Goal: Task Accomplishment & Management: Manage account settings

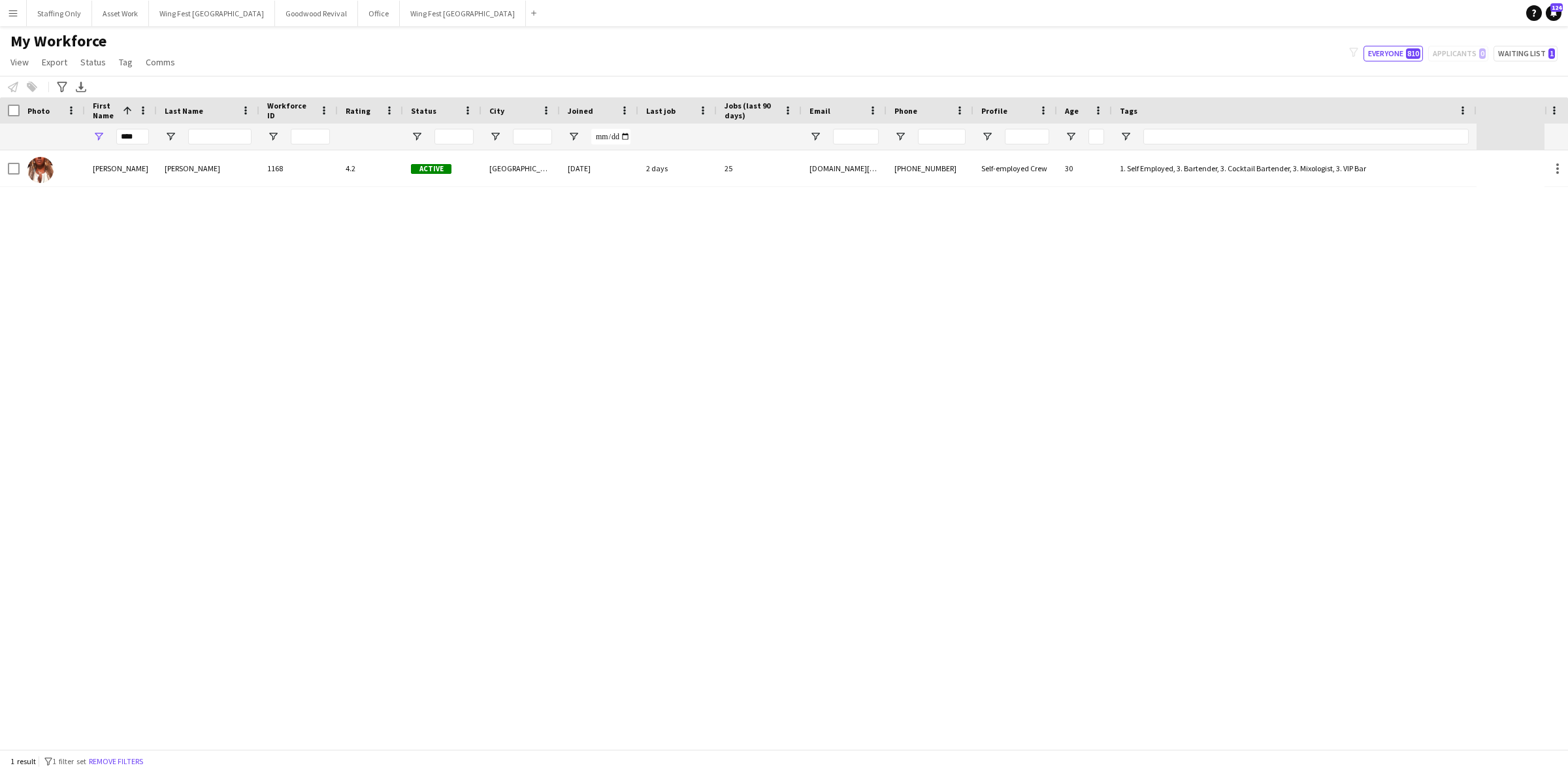
drag, startPoint x: 142, startPoint y: 133, endPoint x: 83, endPoint y: 132, distance: 59.0
click at [83, 132] on div "****" at bounding box center [738, 137] width 1477 height 26
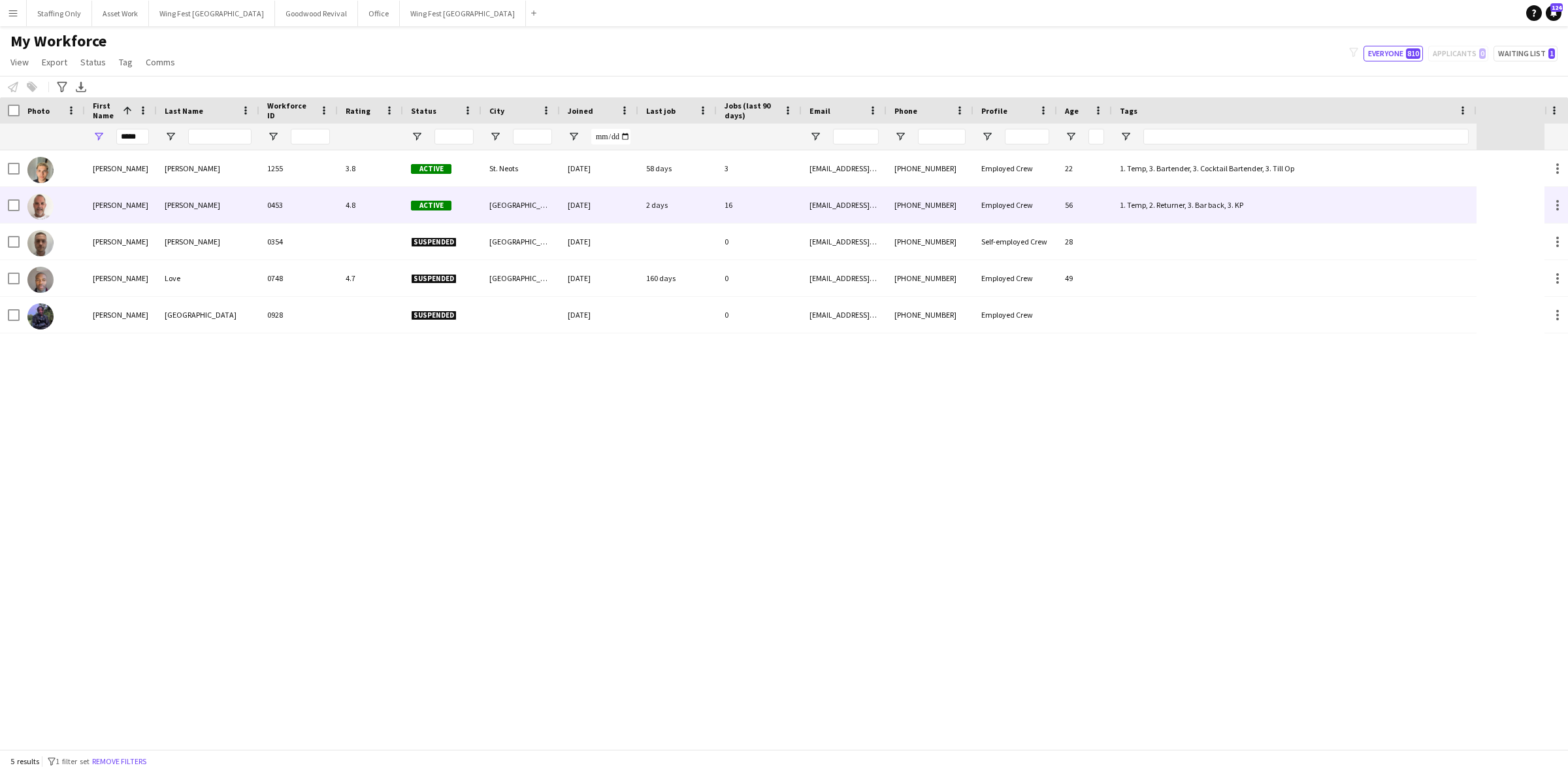
type input "*****"
click at [115, 201] on div "[PERSON_NAME]" at bounding box center [121, 205] width 72 height 36
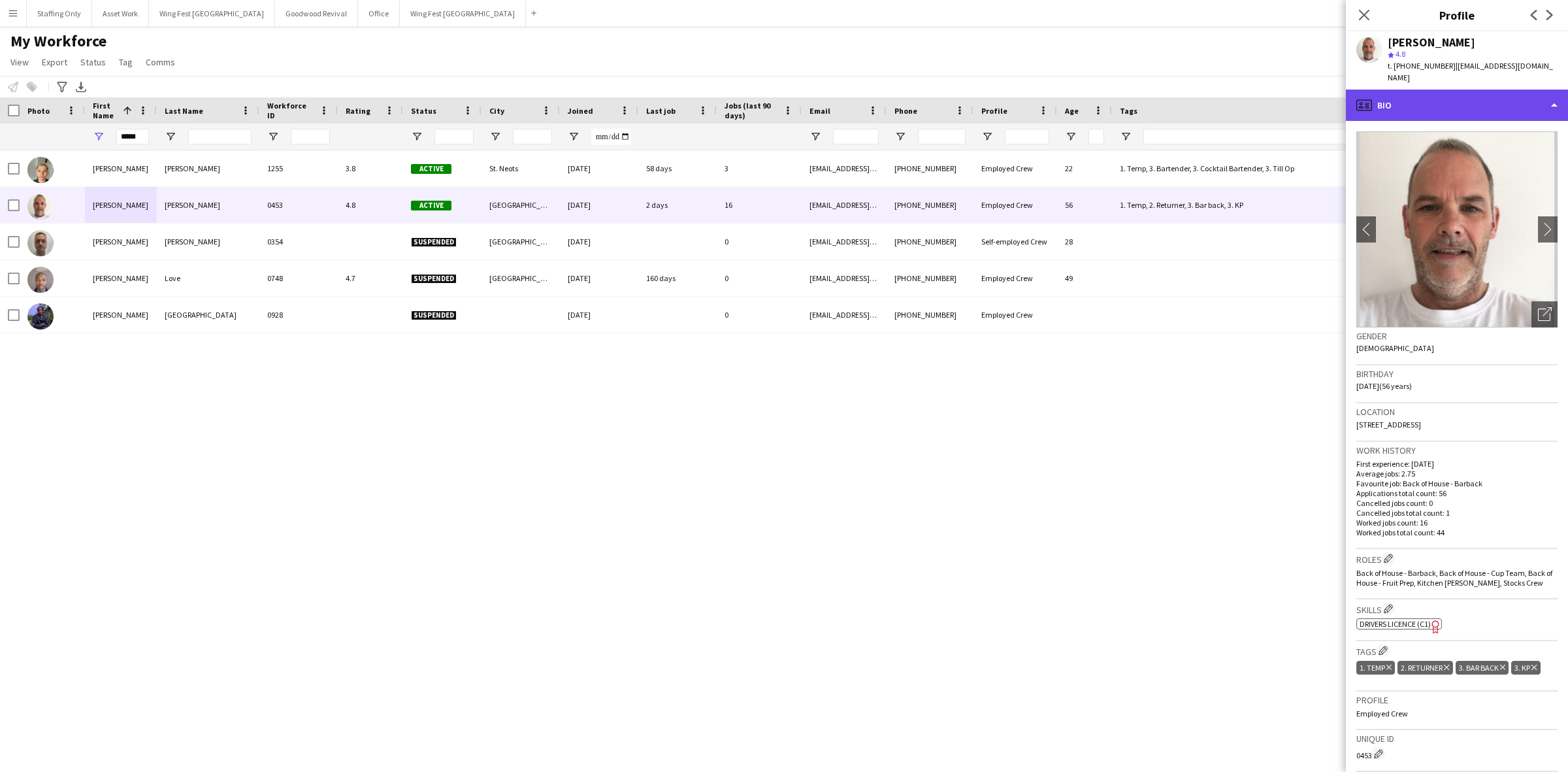
click at [1425, 100] on div "profile Bio" at bounding box center [1457, 105] width 222 height 31
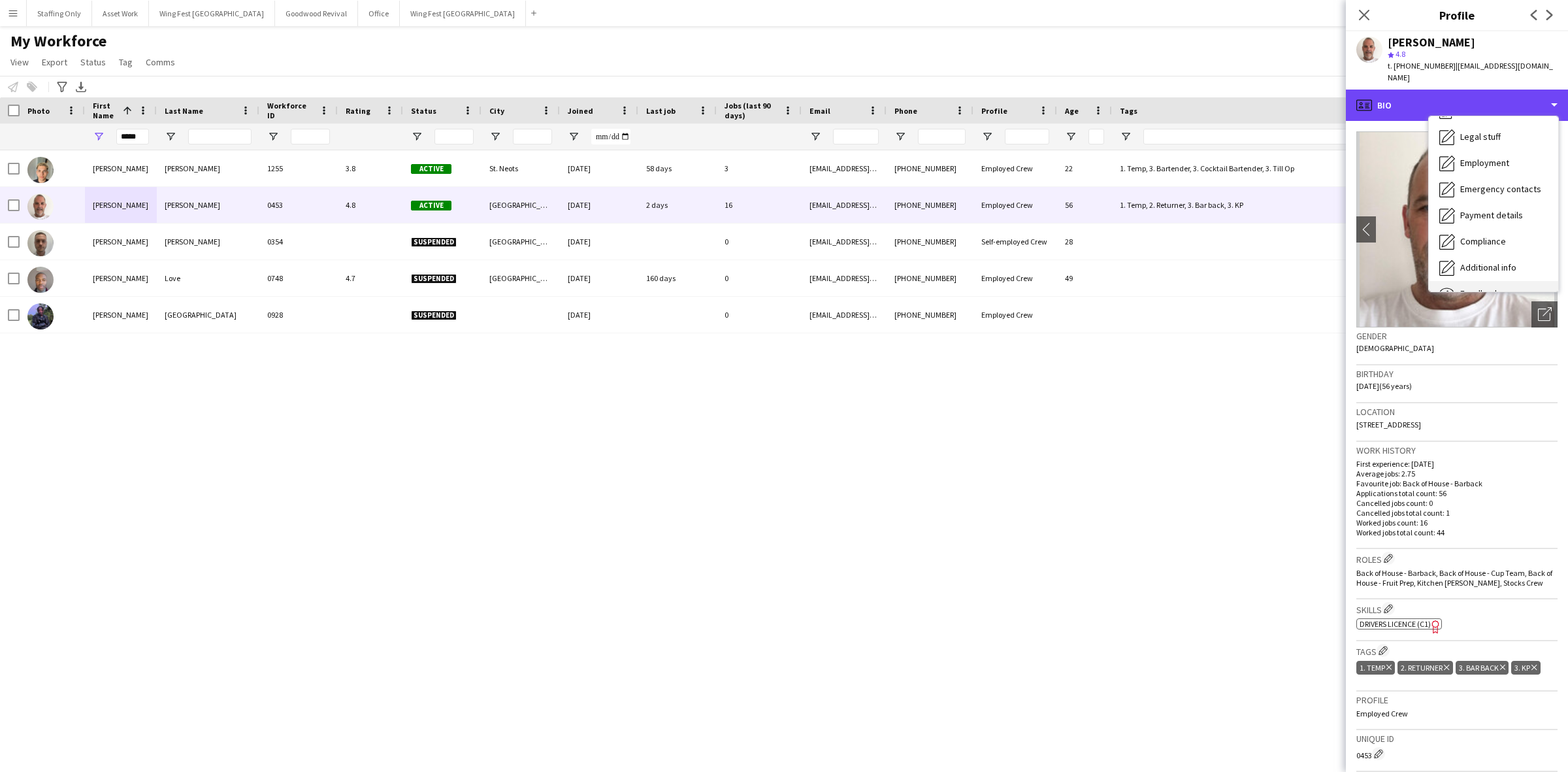
scroll to position [96, 0]
click at [1485, 268] on span "Calendar" at bounding box center [1478, 273] width 35 height 12
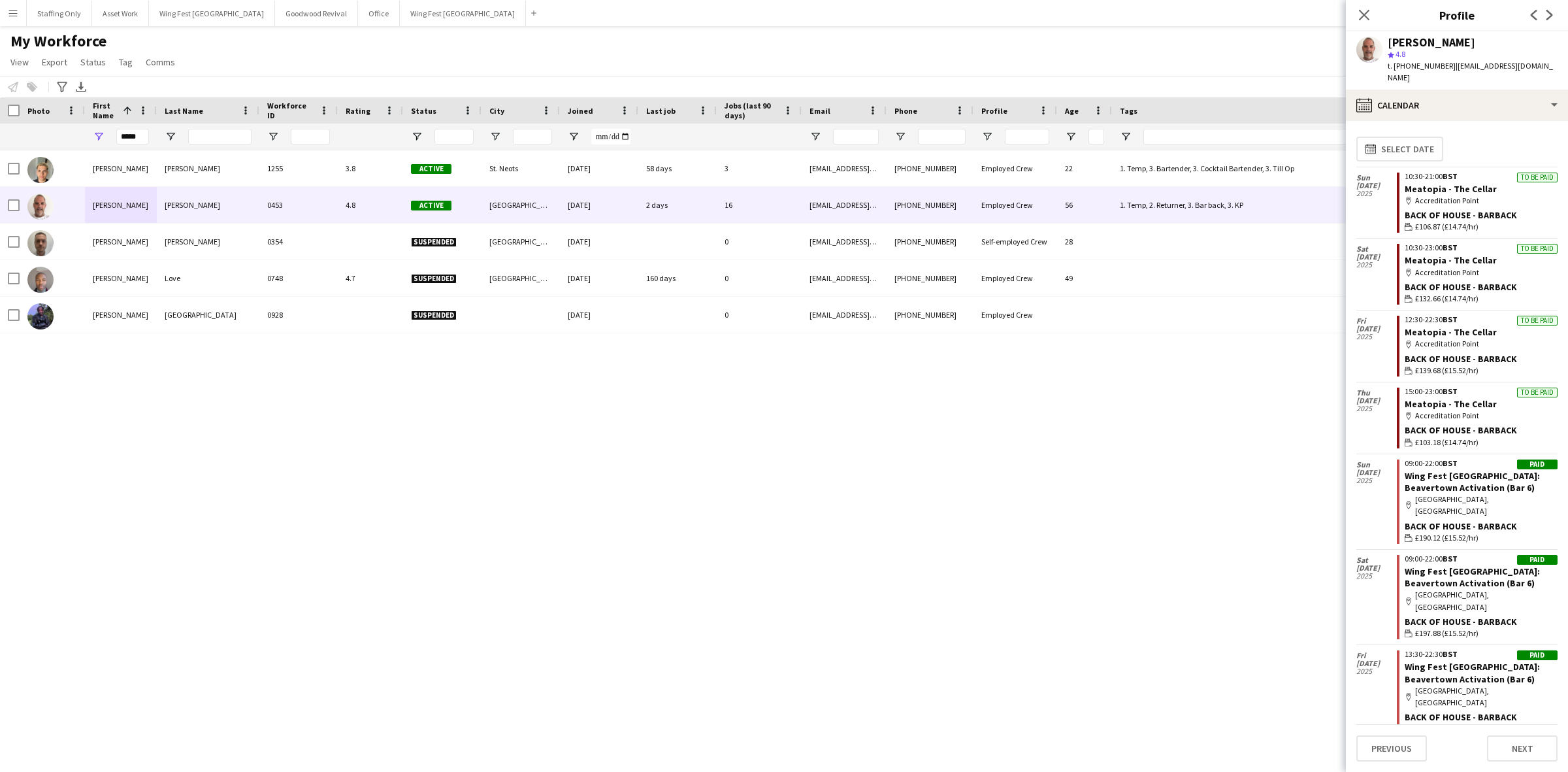
click at [17, 20] on button "Menu" at bounding box center [13, 13] width 26 height 26
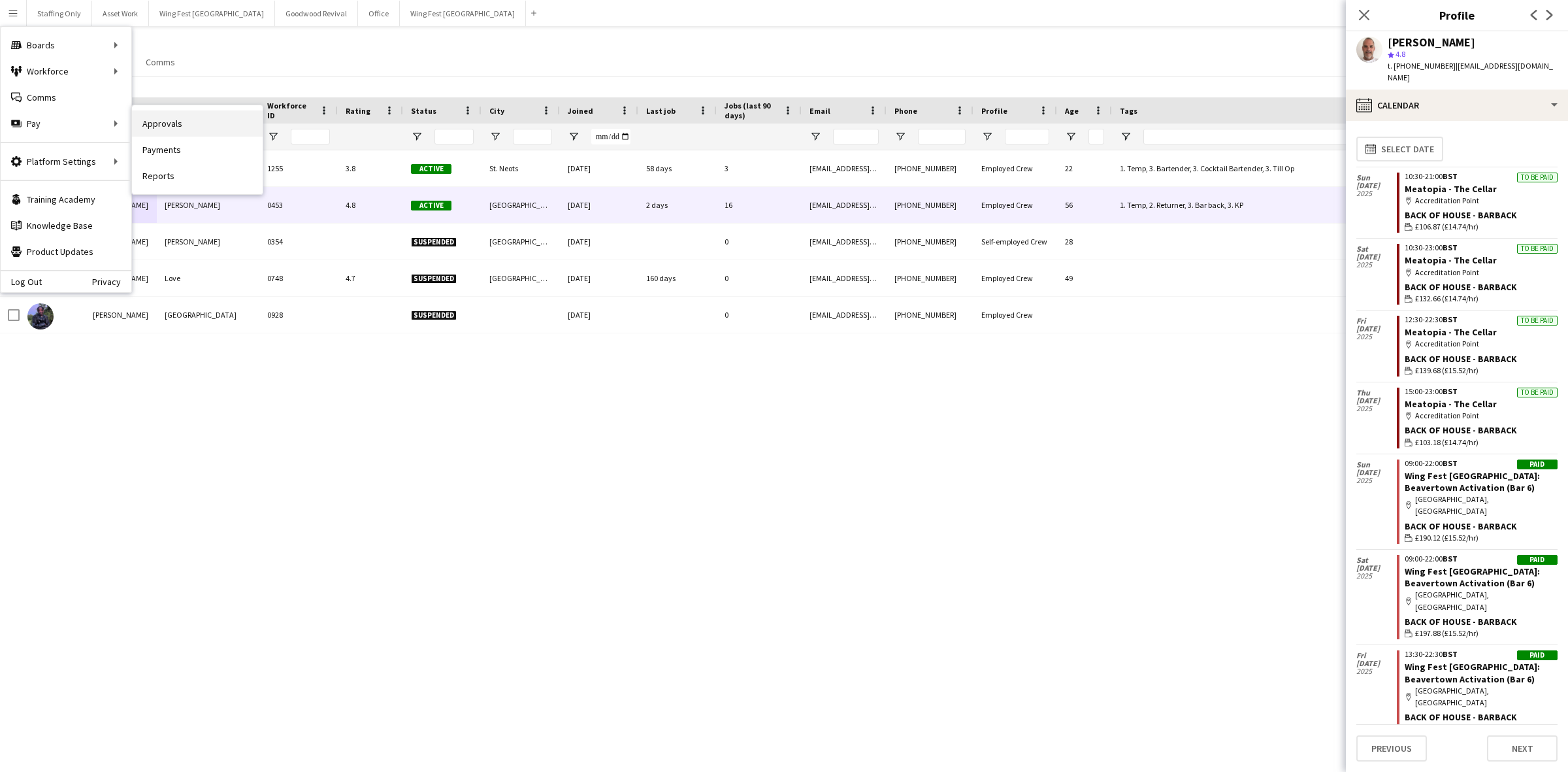
click at [178, 119] on link "Approvals" at bounding box center [197, 124] width 131 height 26
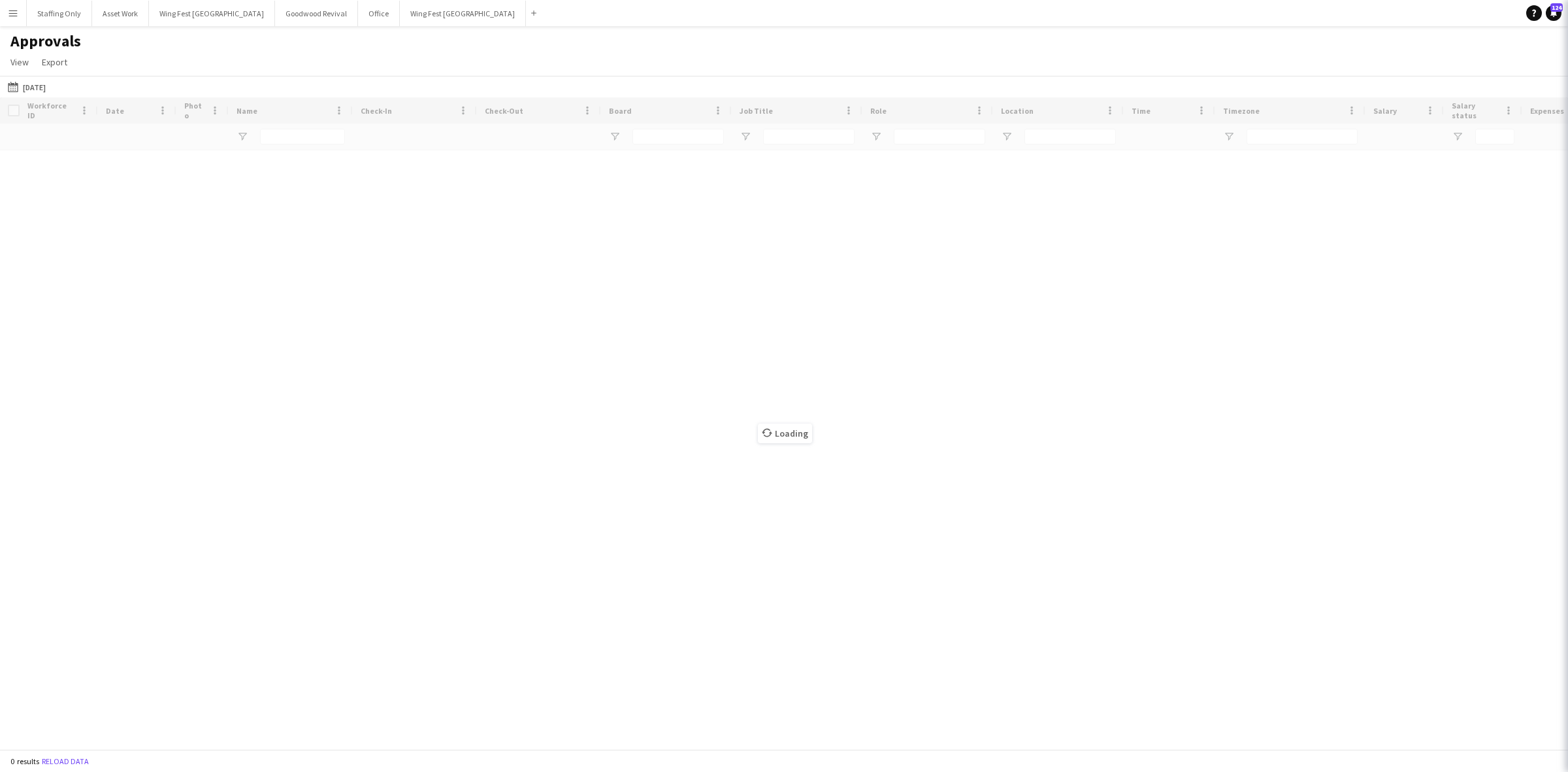
type input "**********"
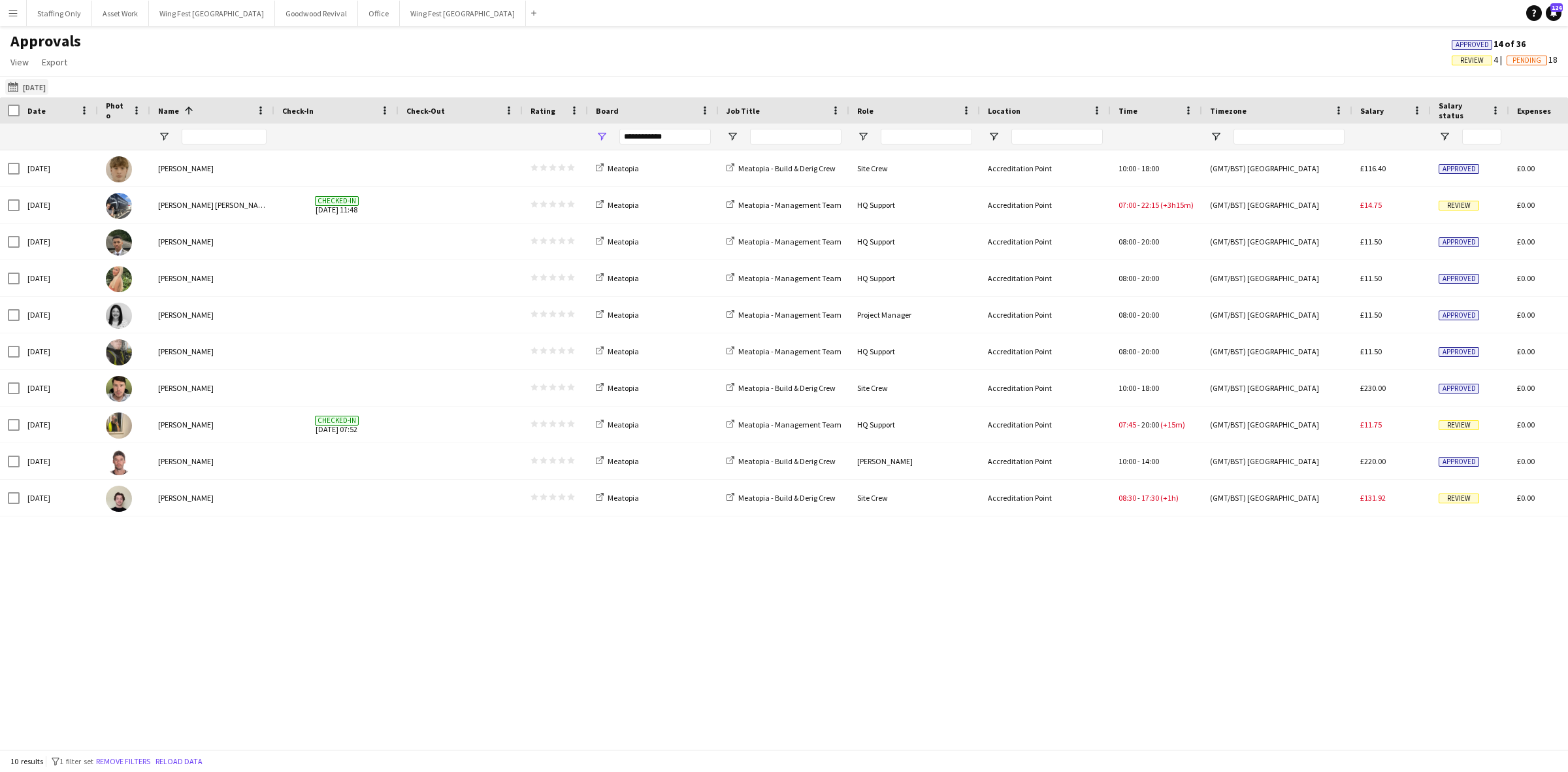
click at [43, 83] on button "[DATE] [DATE]" at bounding box center [27, 87] width 43 height 16
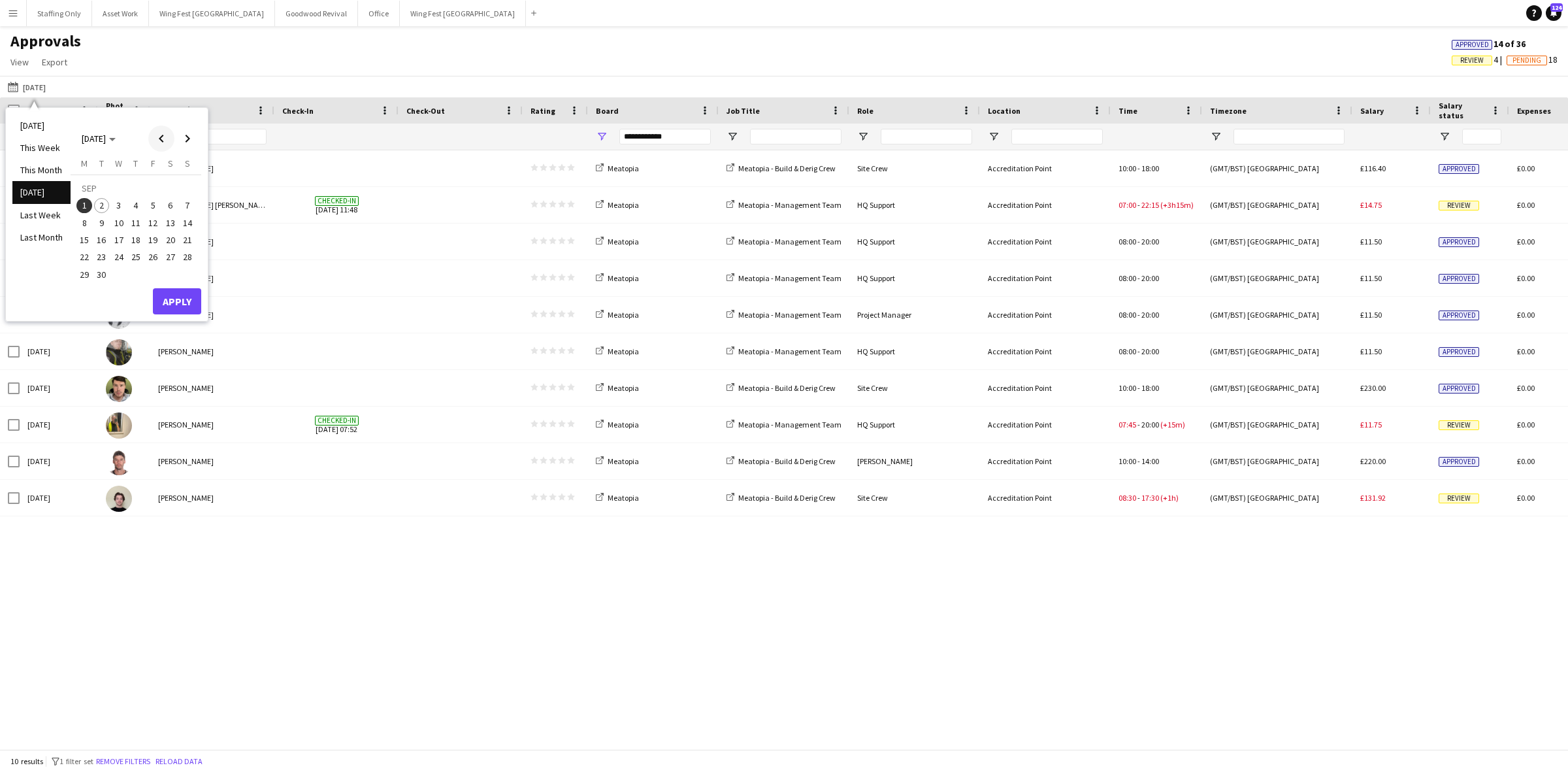
click at [162, 141] on span "Previous month" at bounding box center [162, 139] width 26 height 26
click at [133, 259] on span "28" at bounding box center [136, 260] width 16 height 16
click at [187, 259] on span "31" at bounding box center [187, 260] width 16 height 16
click at [185, 290] on button "Apply" at bounding box center [177, 287] width 48 height 26
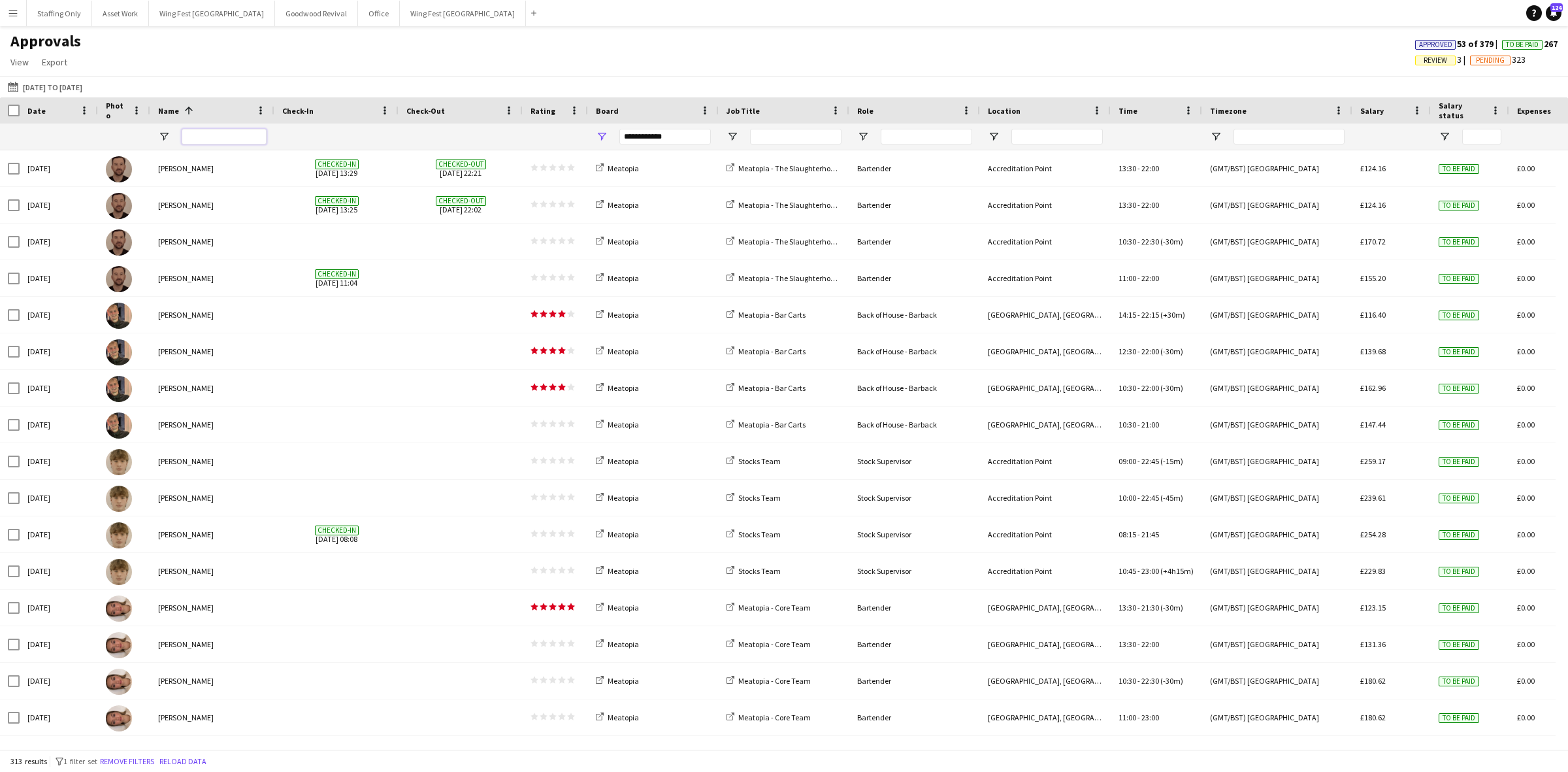
click at [209, 140] on input "Name Filter Input" at bounding box center [224, 136] width 85 height 16
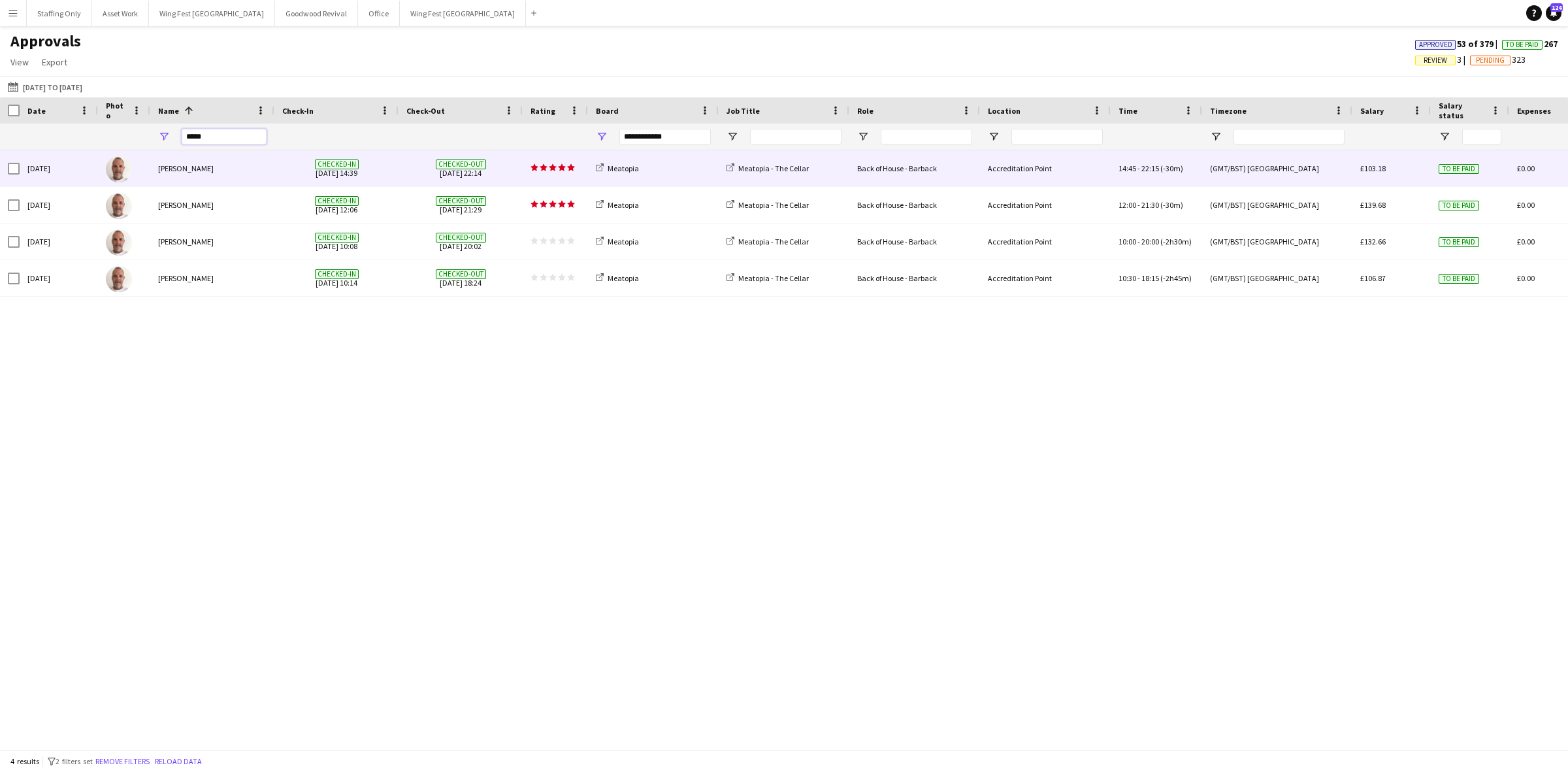
type input "*****"
click at [218, 165] on div "[PERSON_NAME]" at bounding box center [212, 168] width 125 height 36
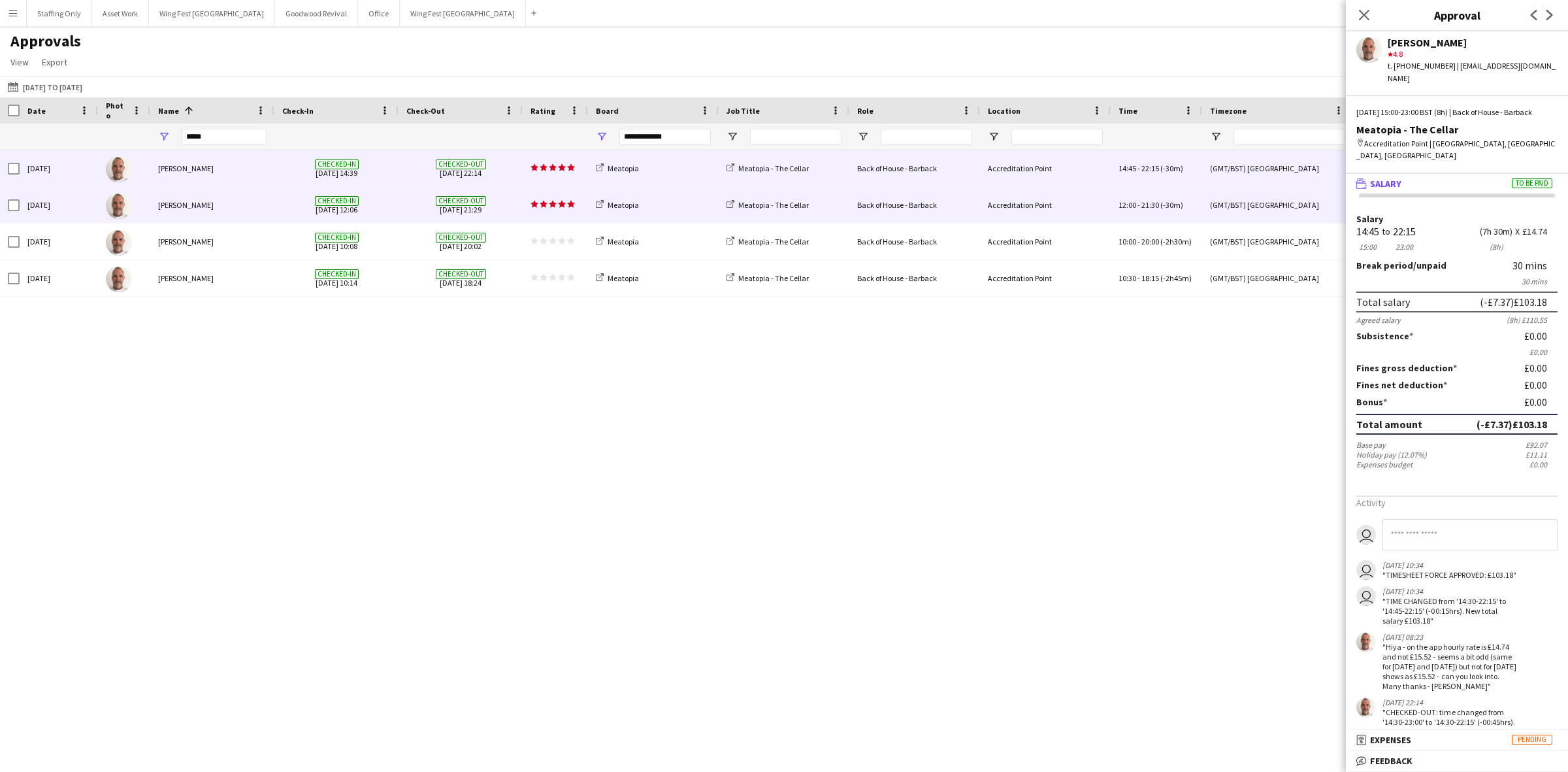
click at [214, 206] on div "[PERSON_NAME]" at bounding box center [212, 205] width 125 height 36
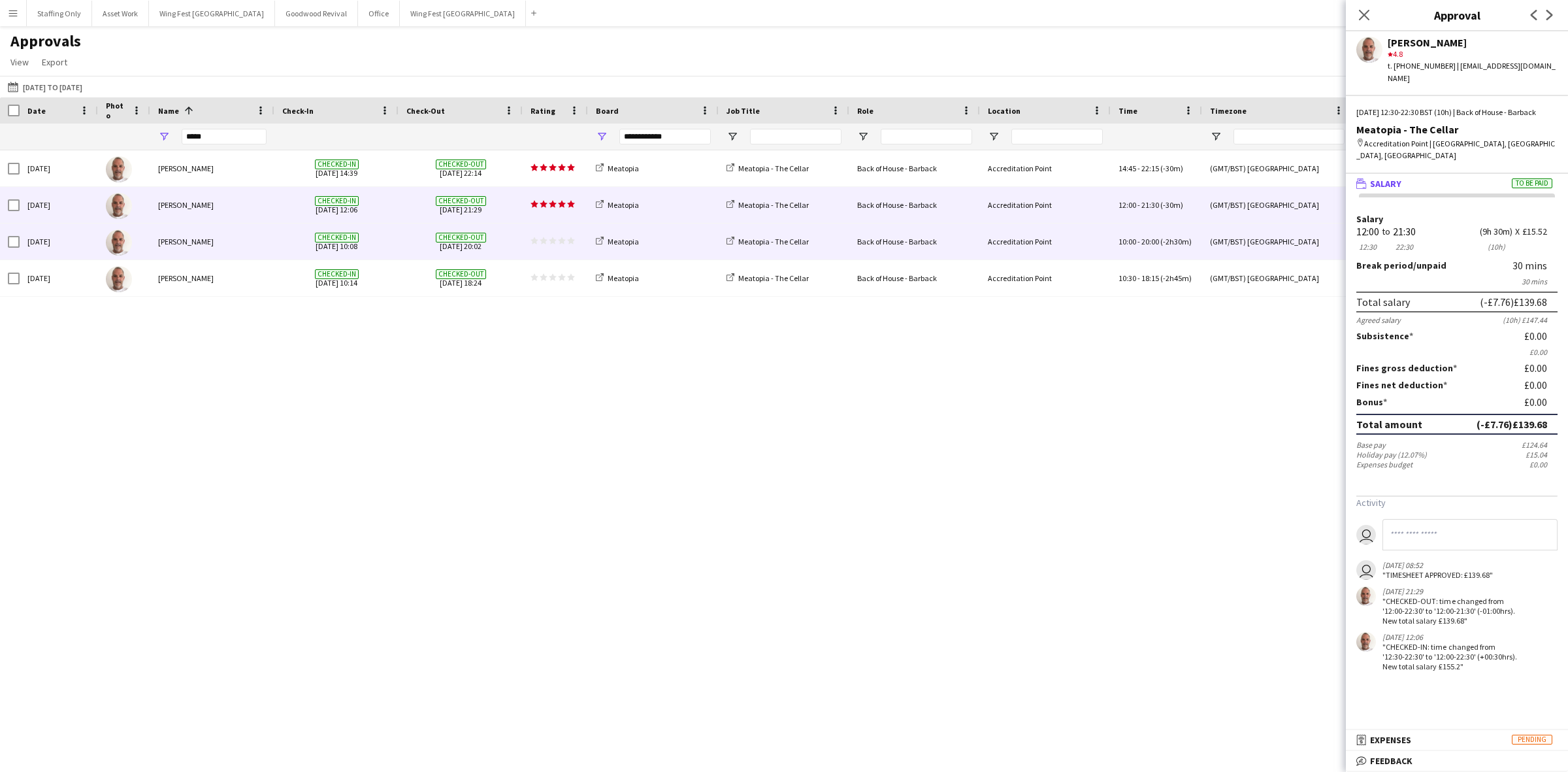
click at [225, 238] on div "[PERSON_NAME]" at bounding box center [212, 241] width 125 height 36
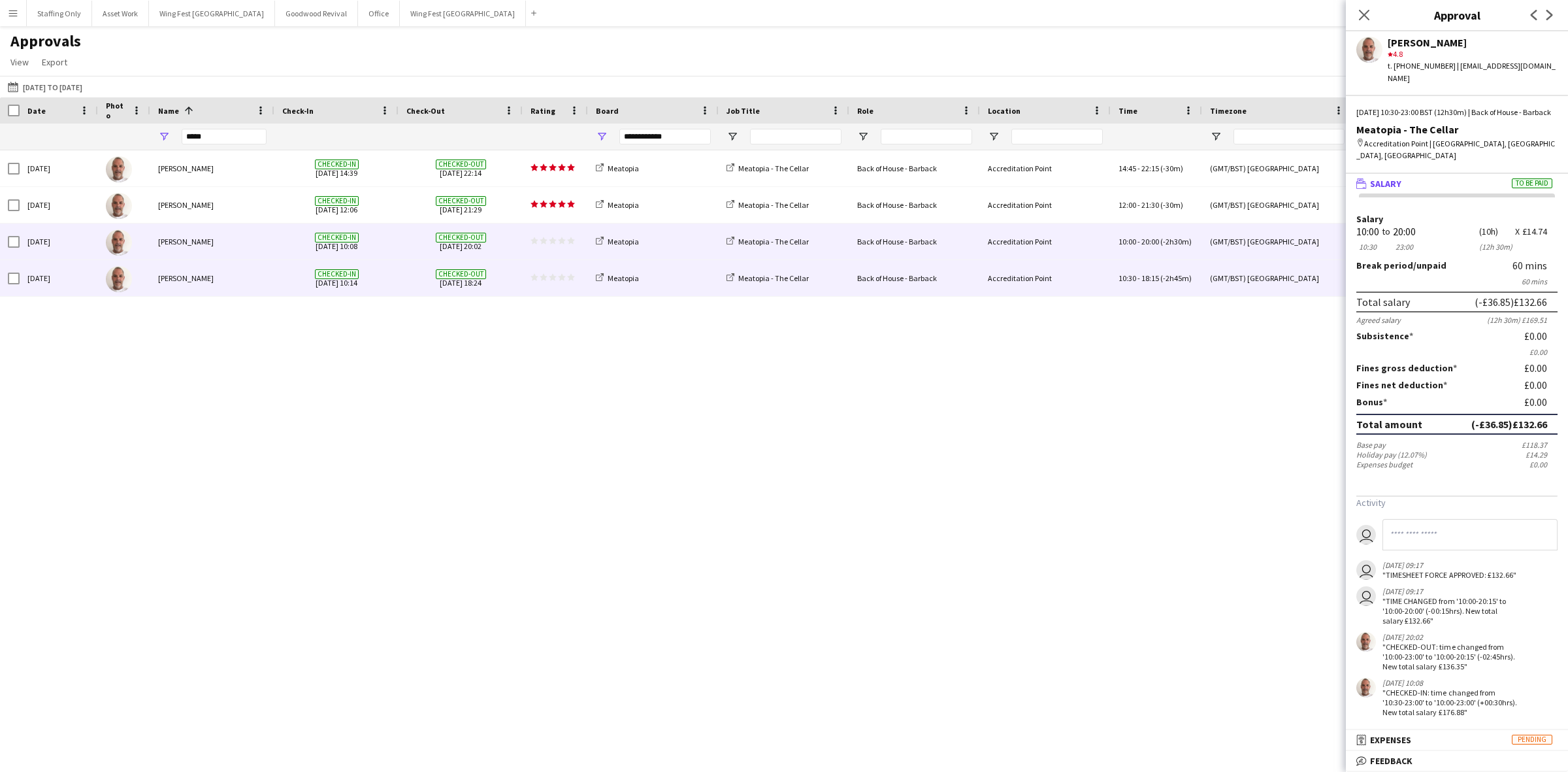
click at [245, 272] on div "[PERSON_NAME]" at bounding box center [212, 278] width 125 height 36
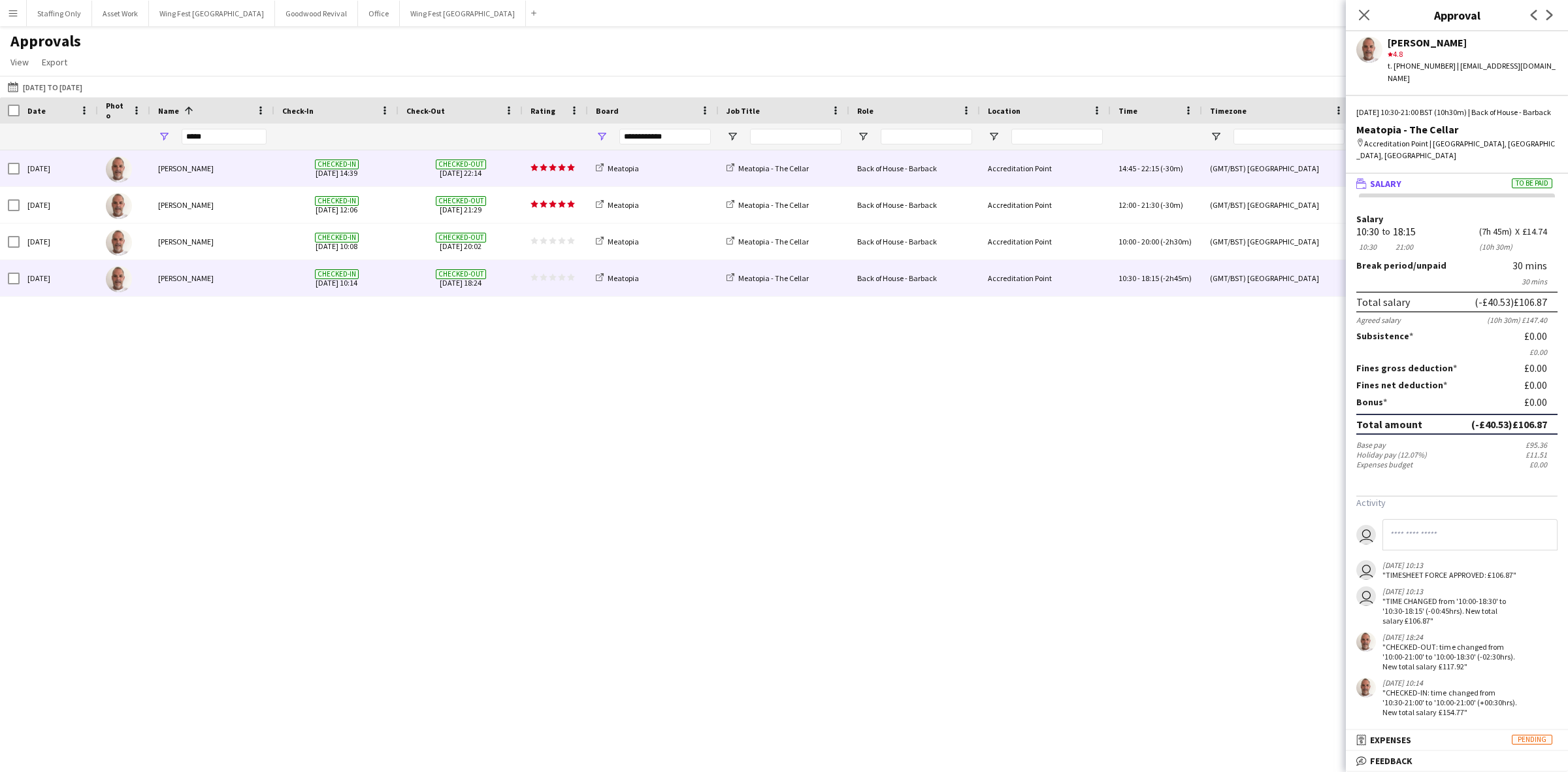
click at [220, 175] on div "[PERSON_NAME]" at bounding box center [212, 168] width 125 height 36
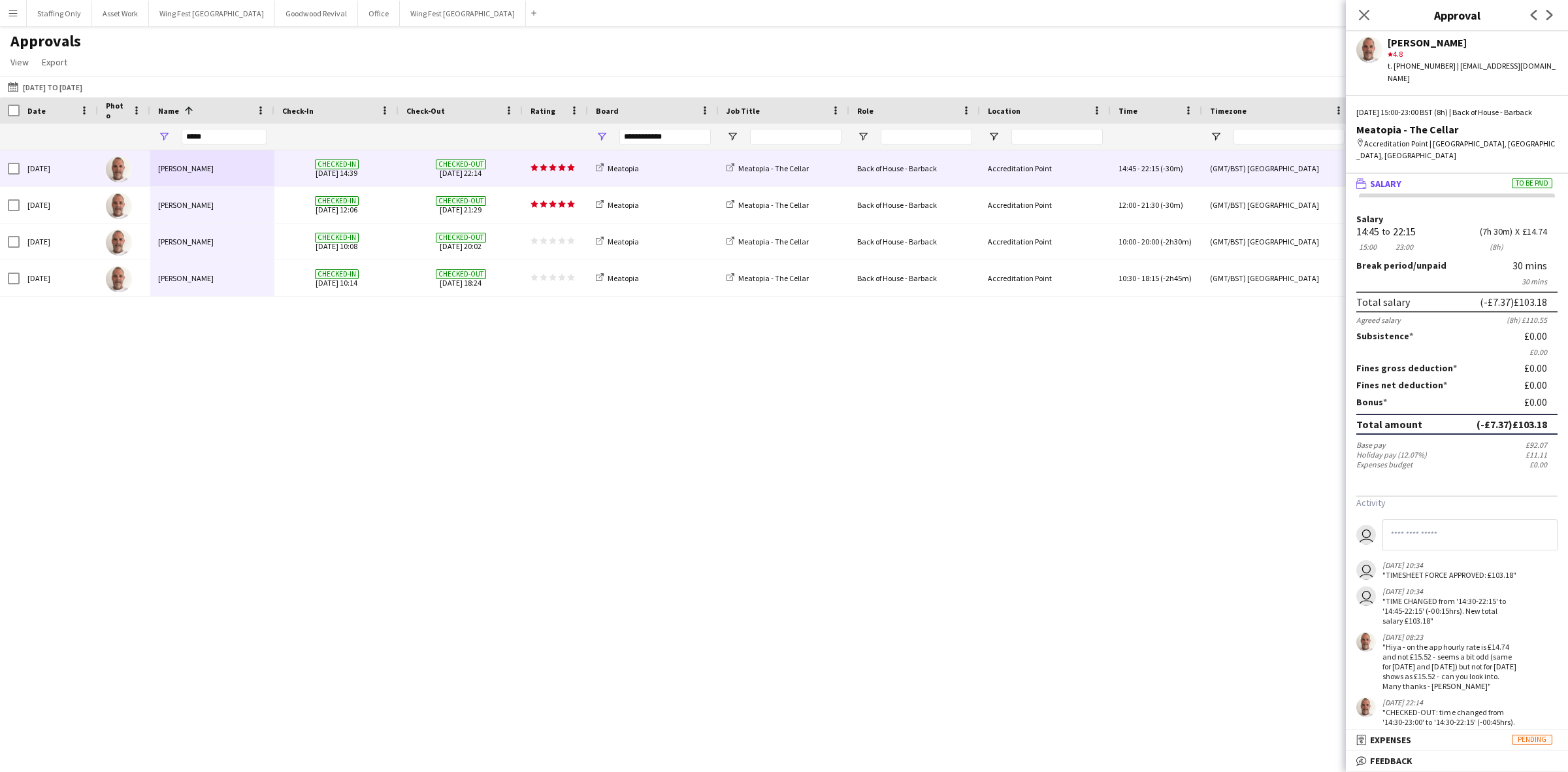
click at [293, 400] on div "[DATE] [PERSON_NAME] Checked-in [DATE] 14:39 Checked-out [DATE] 22:14 star star…" at bounding box center [784, 443] width 1568 height 586
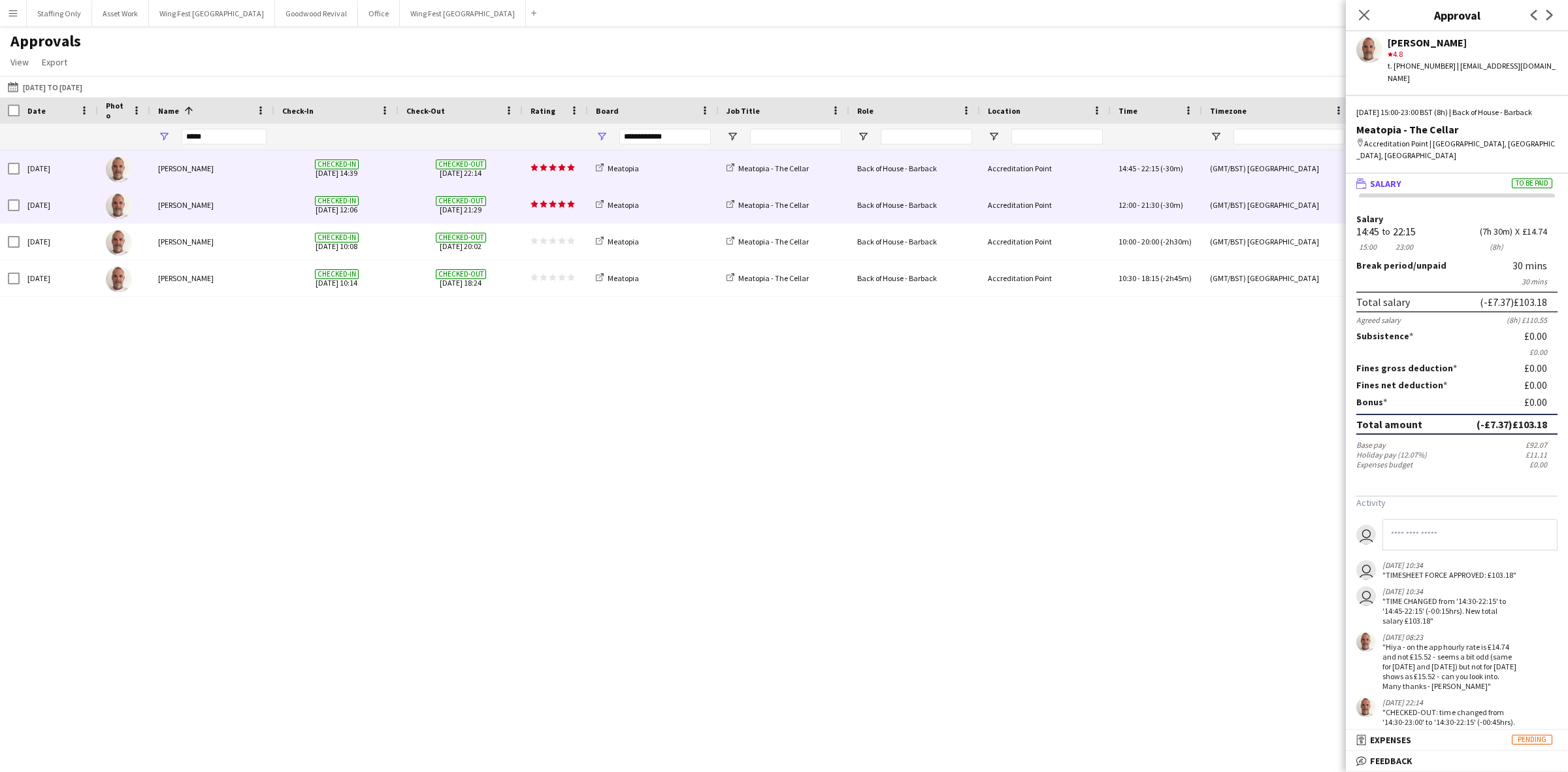
click at [220, 203] on div "[PERSON_NAME]" at bounding box center [212, 205] width 125 height 36
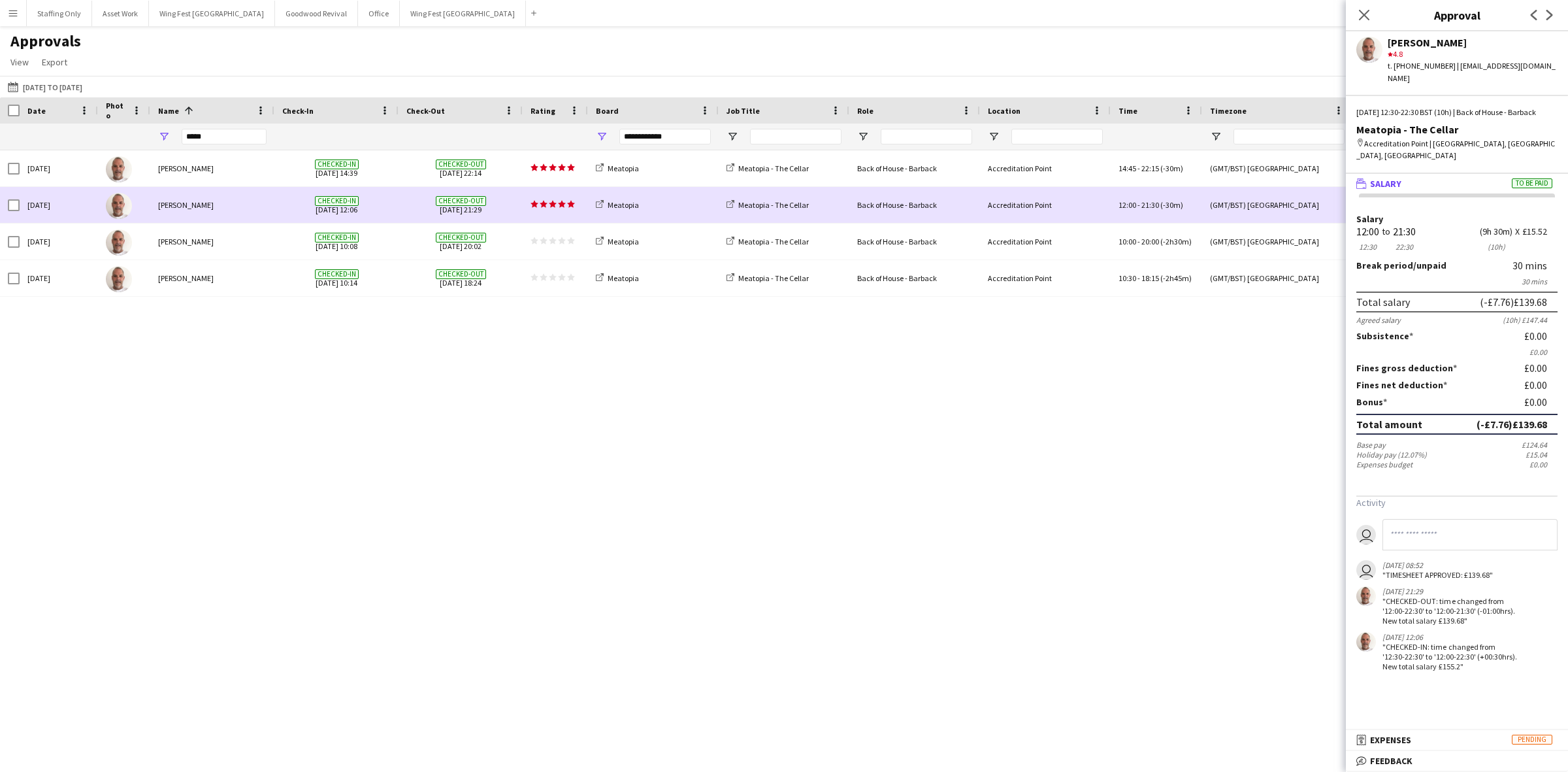
click at [227, 223] on div "[PERSON_NAME]" at bounding box center [212, 205] width 125 height 36
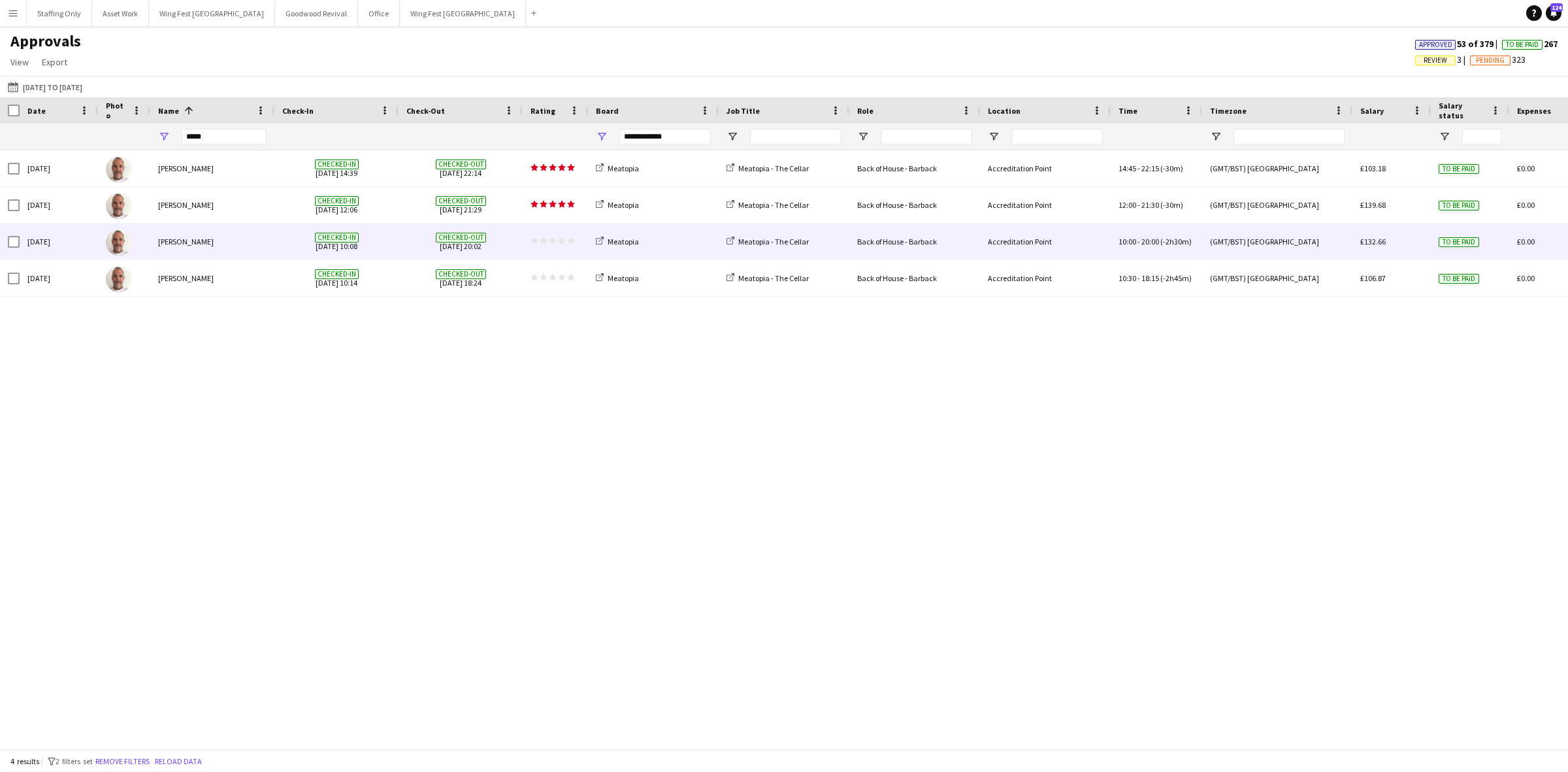
click at [243, 236] on div "[PERSON_NAME]" at bounding box center [212, 241] width 125 height 36
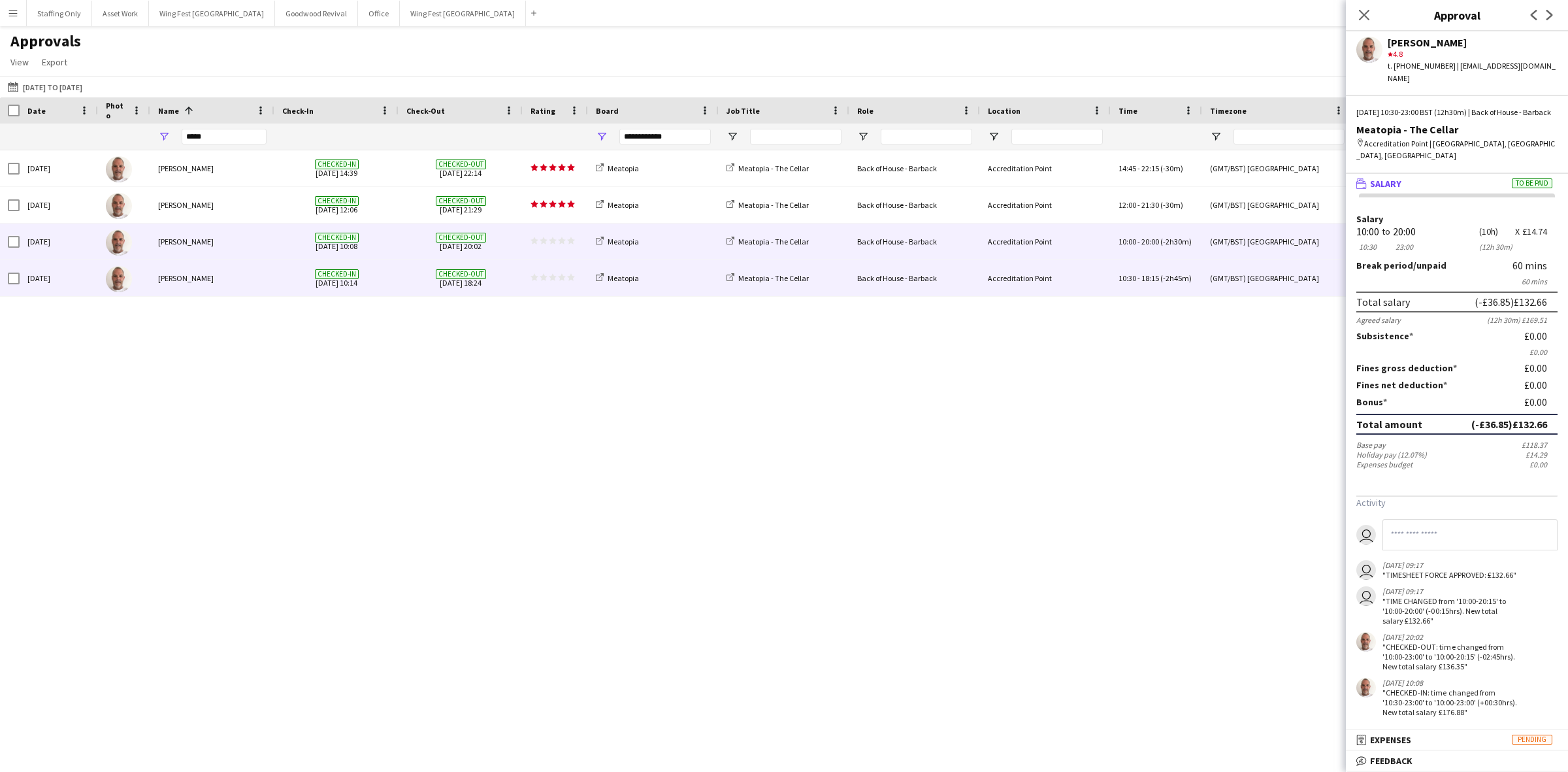
click at [231, 272] on div "[PERSON_NAME]" at bounding box center [212, 278] width 125 height 36
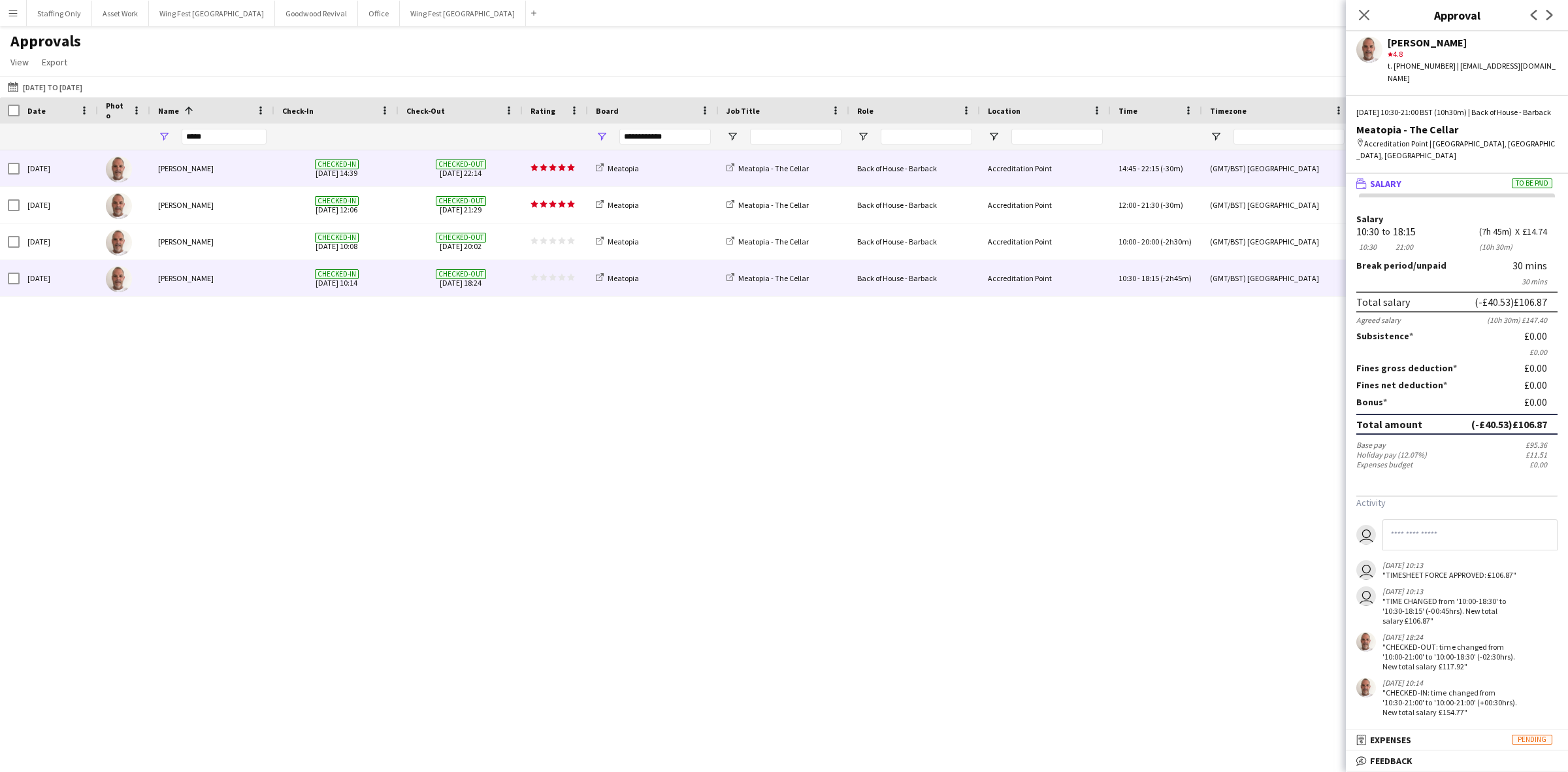
click at [225, 167] on div "[PERSON_NAME]" at bounding box center [212, 168] width 125 height 36
